Goal: Task Accomplishment & Management: Use online tool/utility

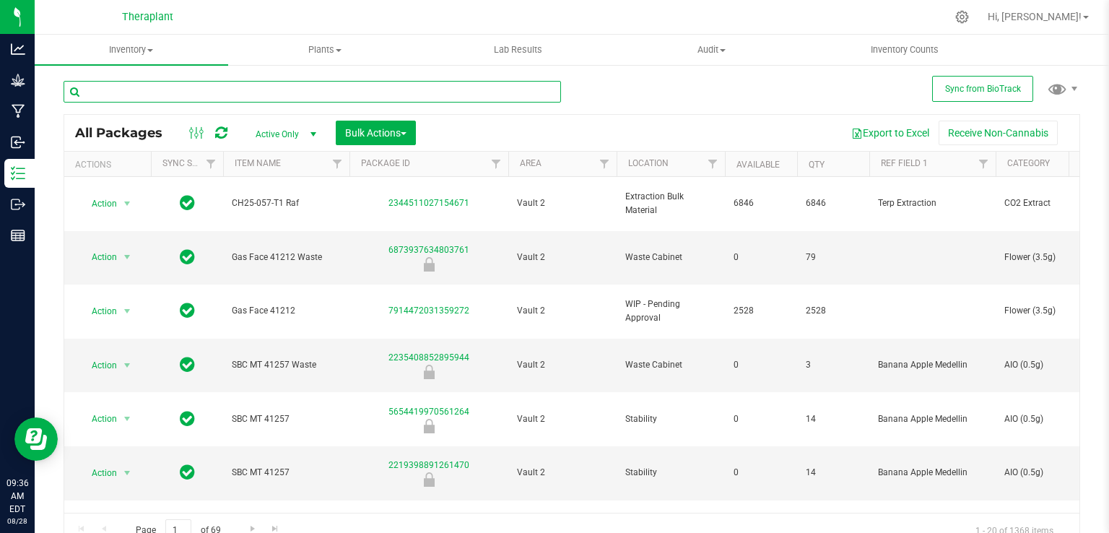
click at [128, 101] on input "text" at bounding box center [312, 92] width 497 height 22
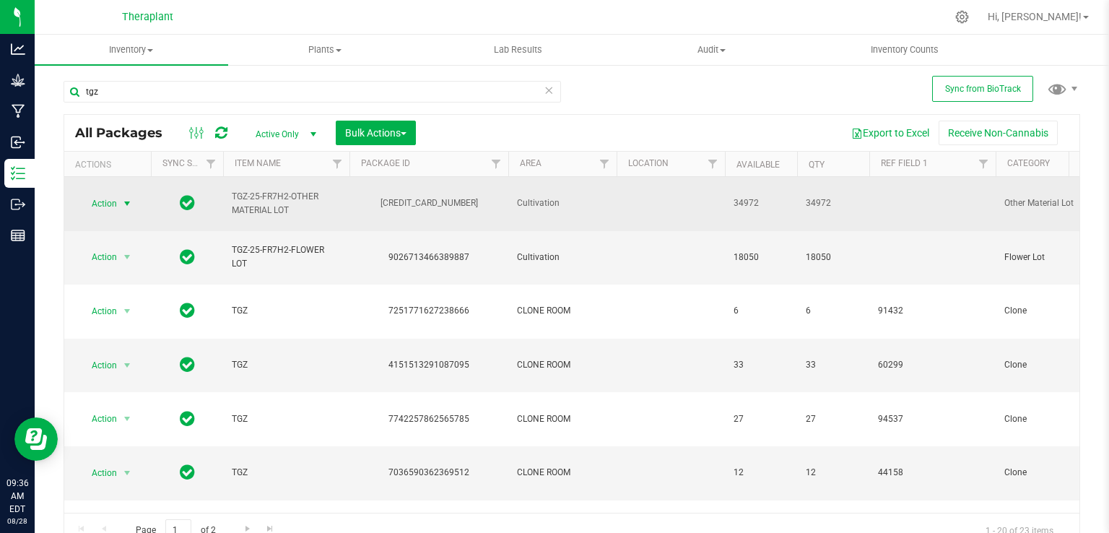
click at [115, 205] on span "Action" at bounding box center [98, 203] width 39 height 20
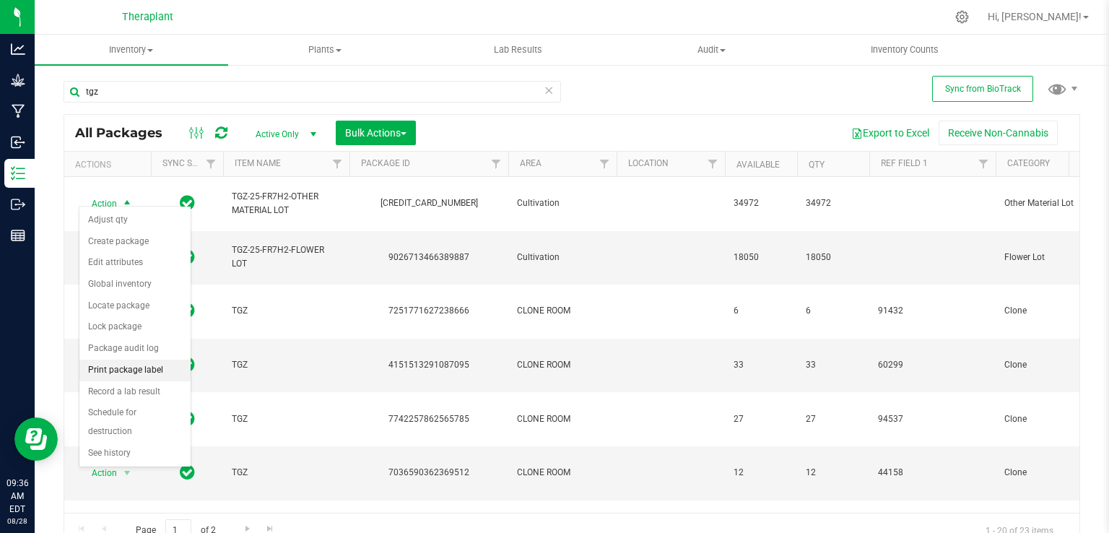
click at [139, 369] on li "Print package label" at bounding box center [134, 370] width 111 height 22
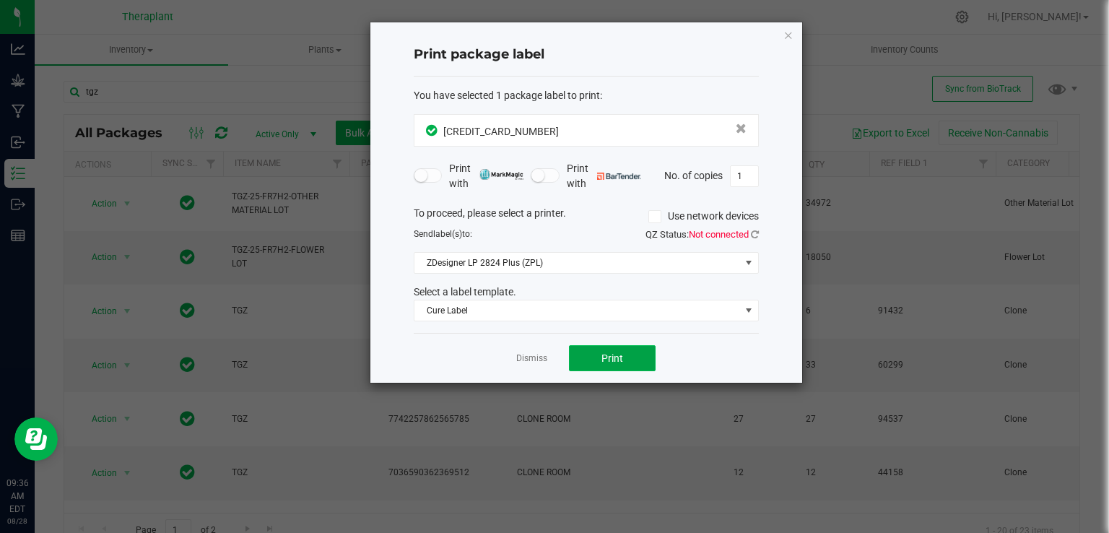
click at [624, 355] on button "Print" at bounding box center [612, 358] width 87 height 26
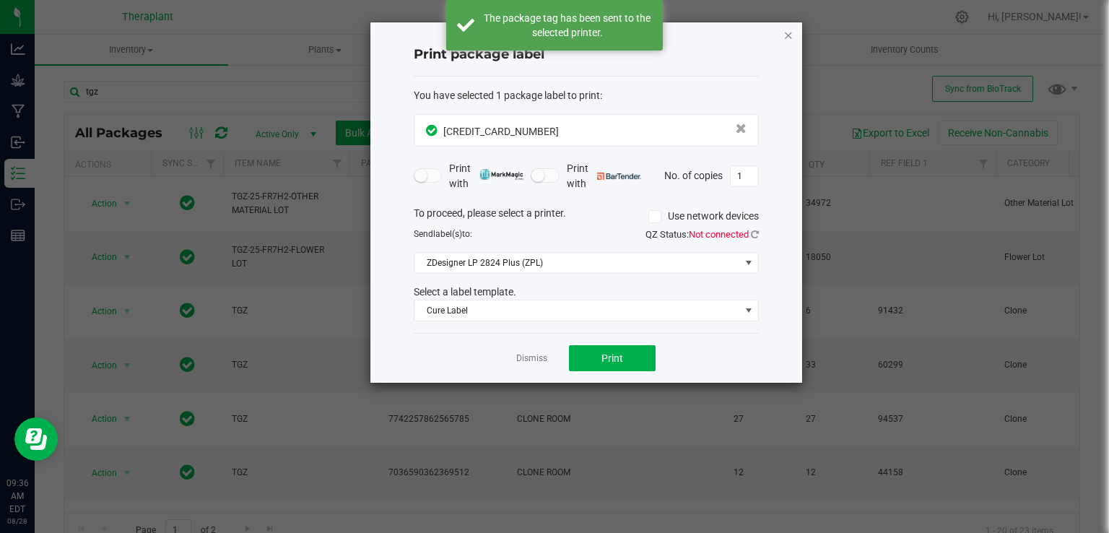
click at [793, 34] on icon "button" at bounding box center [788, 34] width 10 height 17
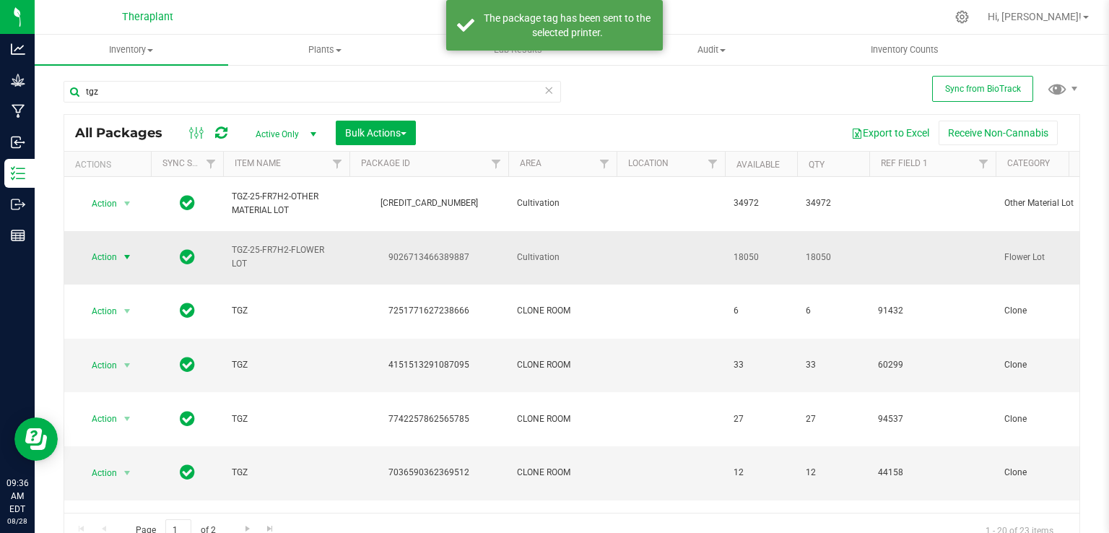
click at [124, 247] on span "select" at bounding box center [127, 257] width 18 height 20
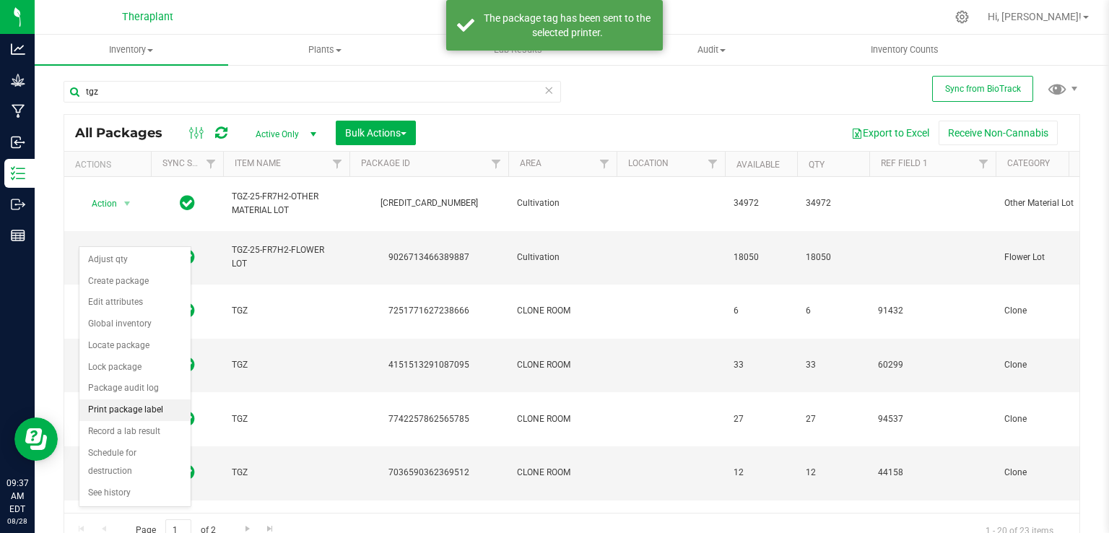
click at [129, 414] on li "Print package label" at bounding box center [134, 410] width 111 height 22
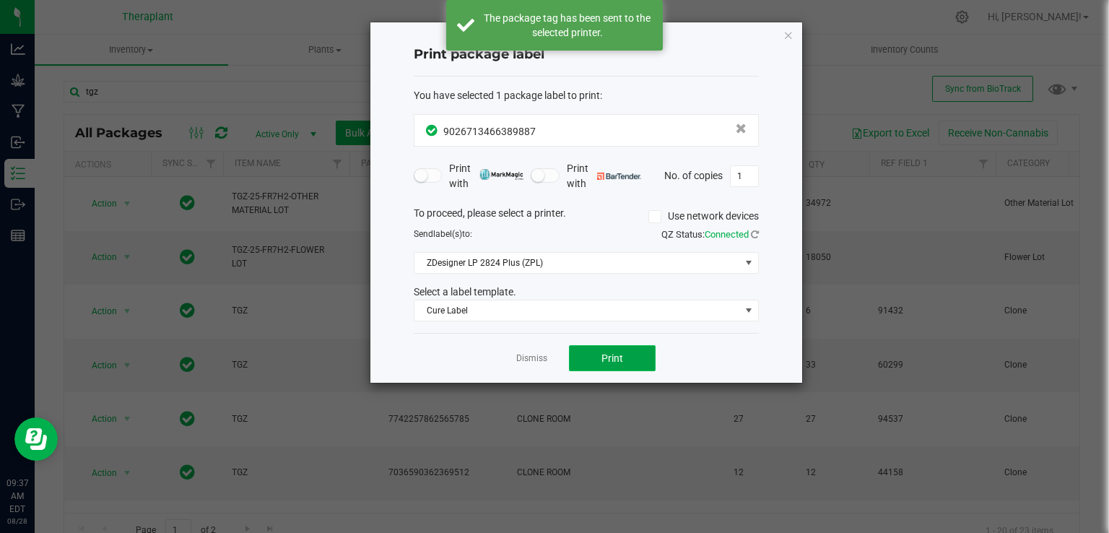
click at [635, 362] on button "Print" at bounding box center [612, 358] width 87 height 26
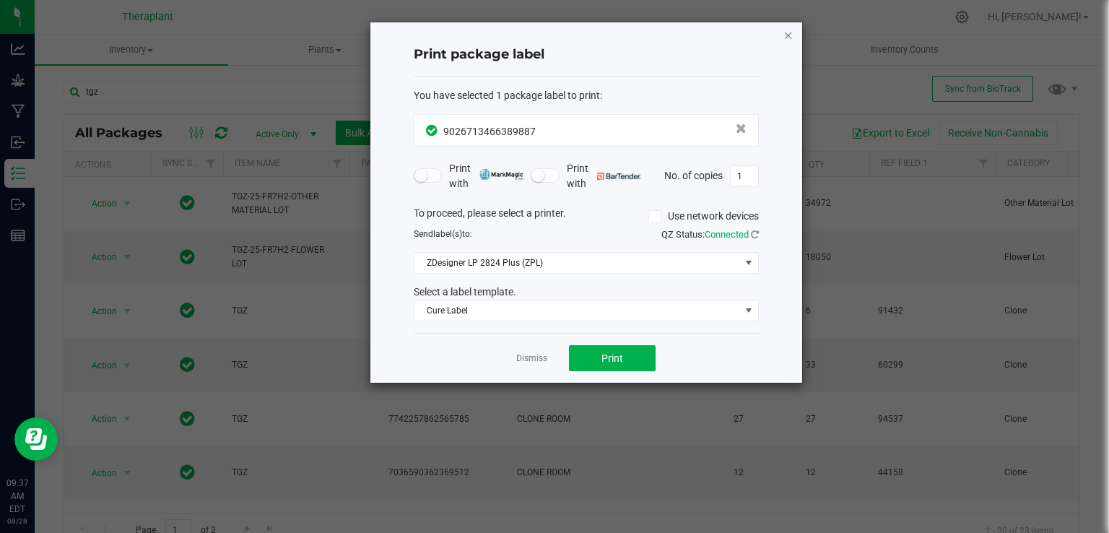
click at [784, 35] on icon "button" at bounding box center [788, 34] width 10 height 17
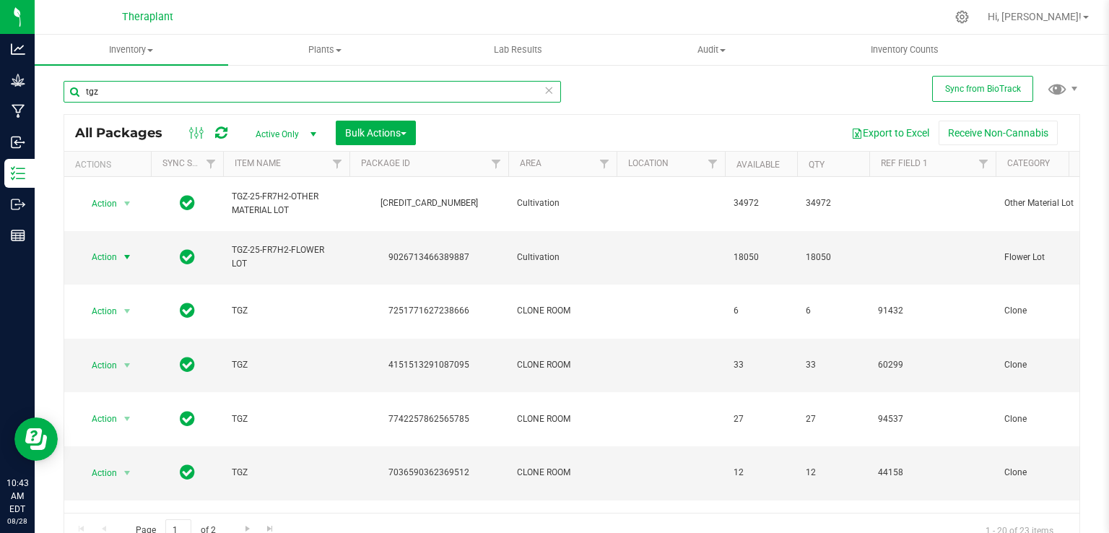
click at [123, 92] on input "tgz" at bounding box center [312, 92] width 497 height 22
type input "t"
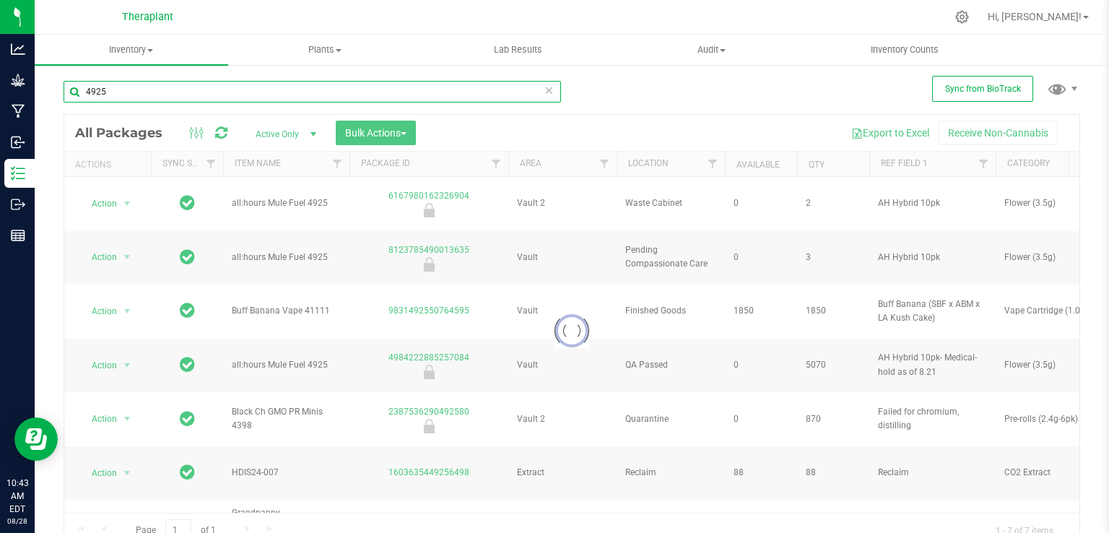
type input "4925"
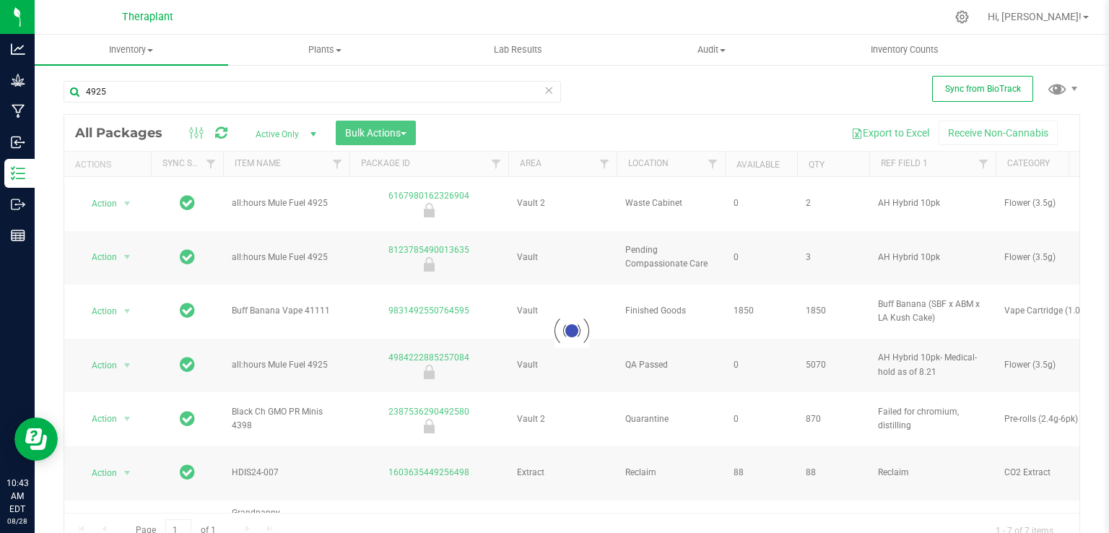
click at [121, 194] on div at bounding box center [571, 331] width 1015 height 432
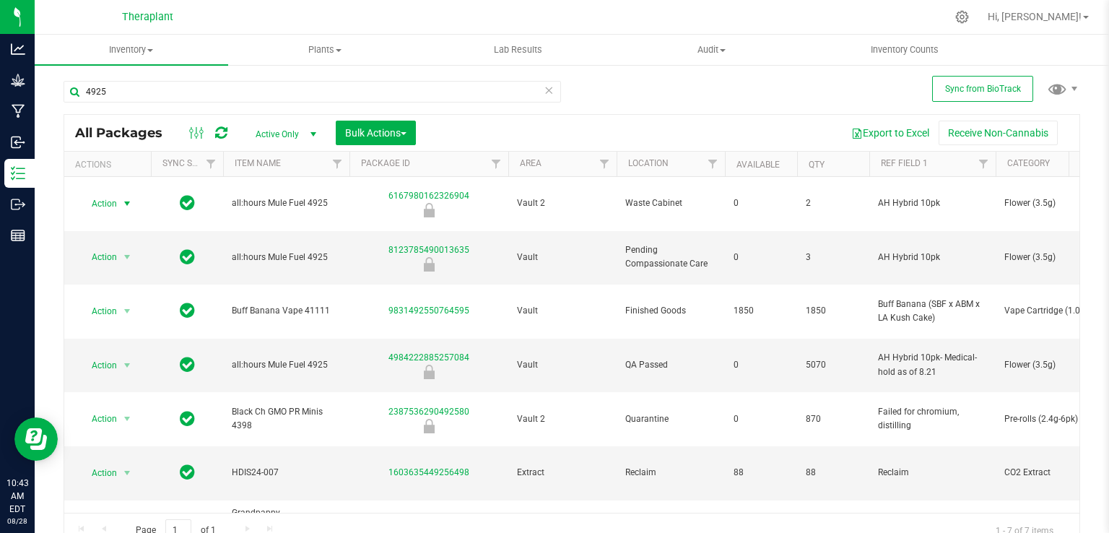
click at [121, 198] on span "select" at bounding box center [127, 204] width 12 height 12
click at [111, 300] on li "Print package label" at bounding box center [124, 315] width 90 height 40
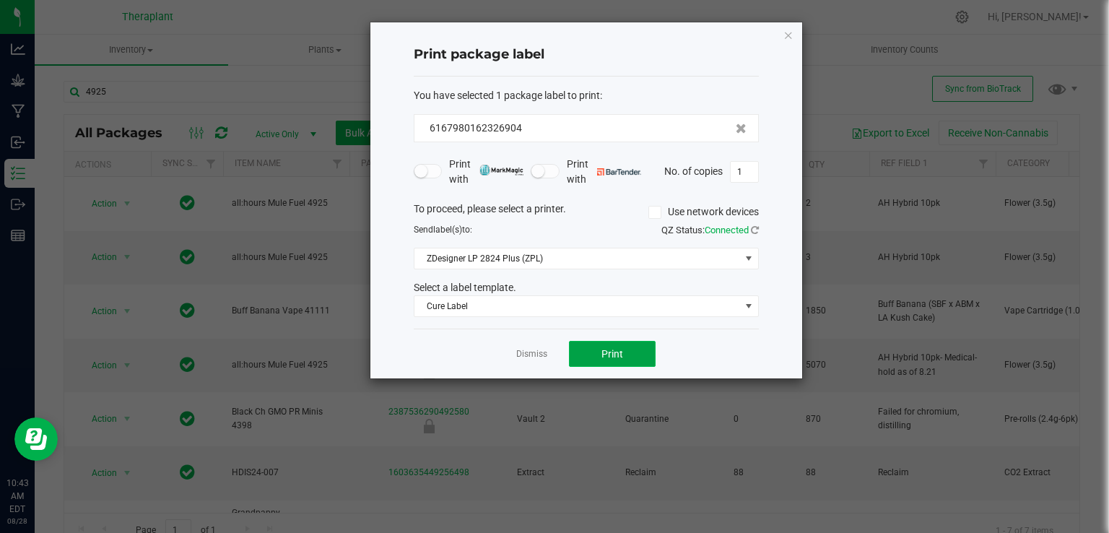
click at [586, 349] on button "Print" at bounding box center [612, 354] width 87 height 26
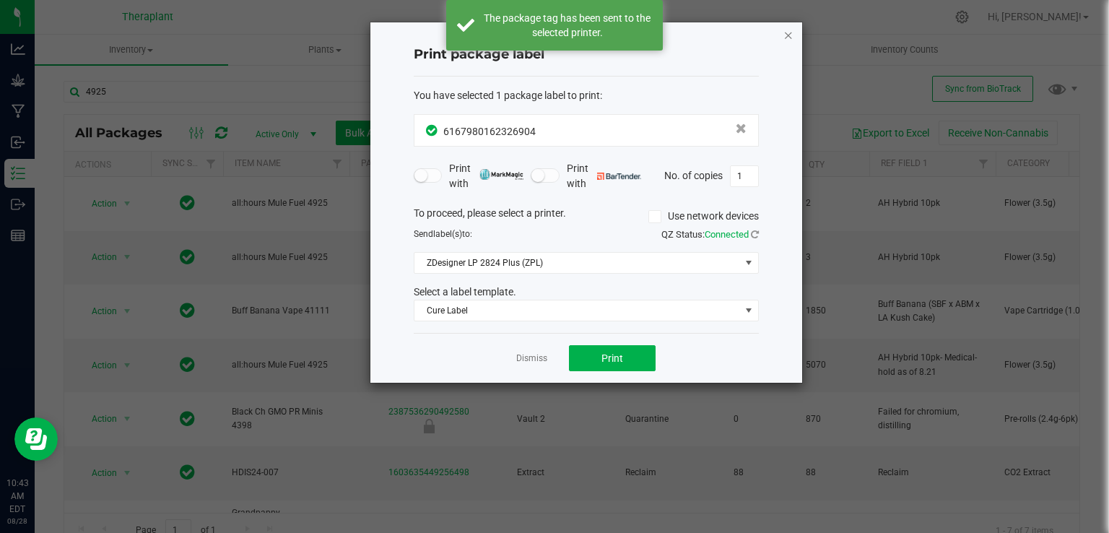
click at [789, 37] on icon "button" at bounding box center [788, 34] width 10 height 17
